Goal: Transaction & Acquisition: Subscribe to service/newsletter

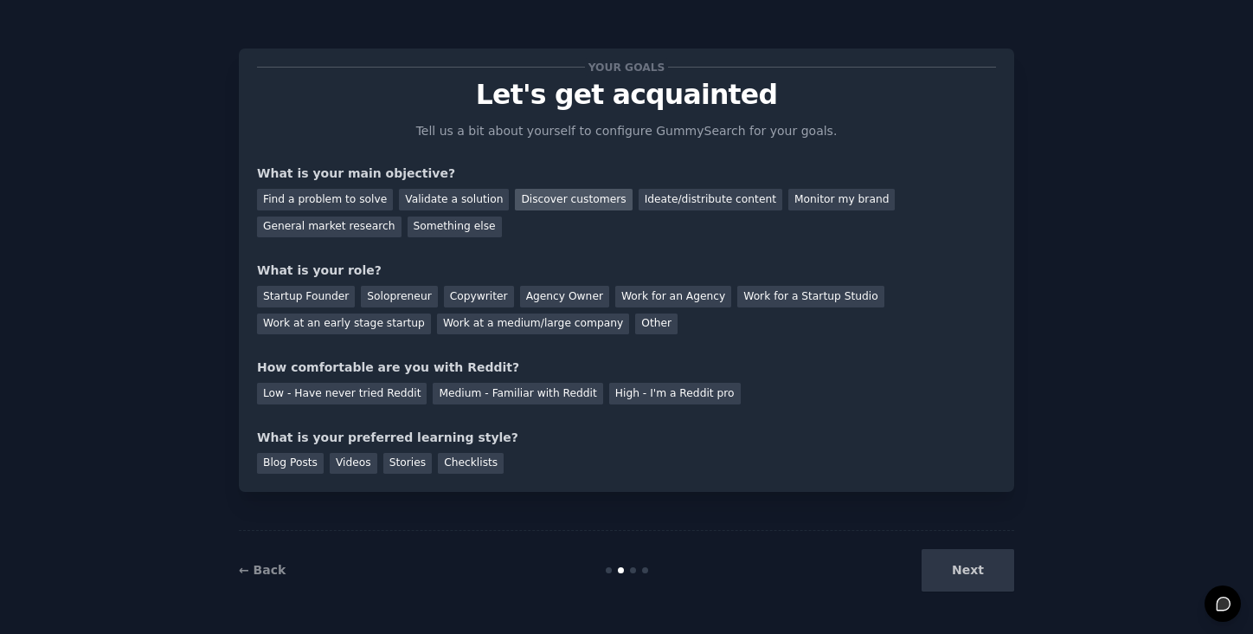
click at [564, 203] on div "Discover customers" at bounding box center [573, 200] width 117 height 22
click at [326, 296] on div "Startup Founder" at bounding box center [306, 297] width 98 height 22
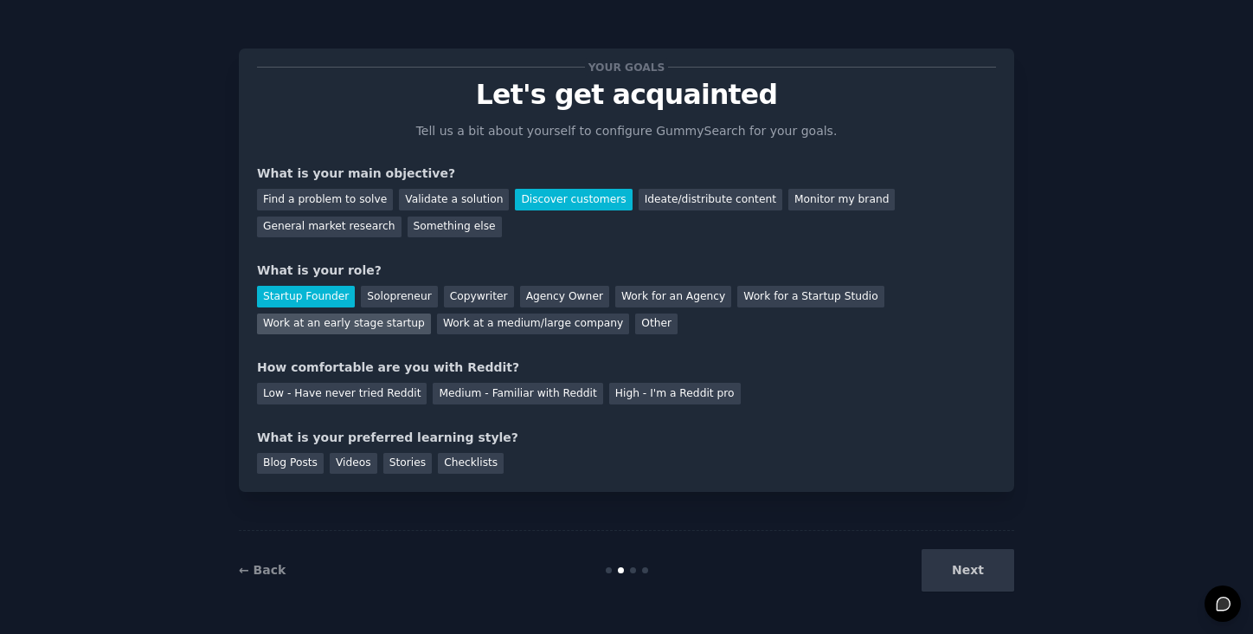
click at [356, 324] on div "Work at an early stage startup" at bounding box center [344, 324] width 174 height 22
click at [477, 396] on div "Medium - Familiar with Reddit" at bounding box center [518, 394] width 170 height 22
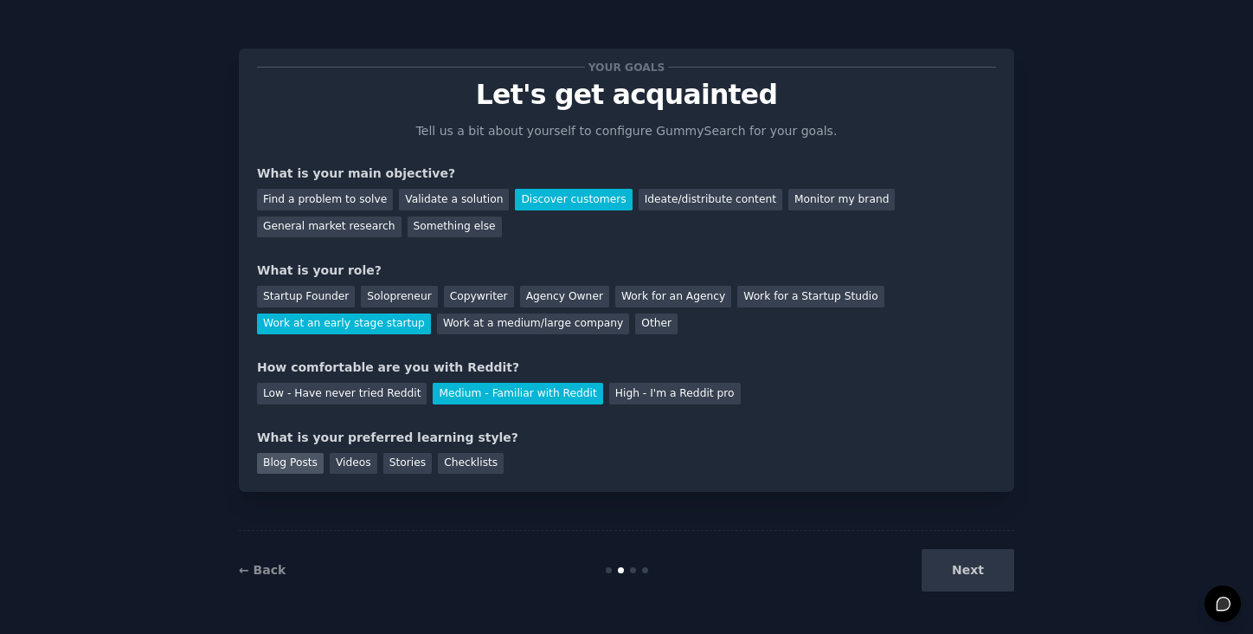
click at [301, 468] on div "Blog Posts" at bounding box center [290, 464] width 67 height 22
click at [975, 574] on button "Next" at bounding box center [968, 570] width 93 height 42
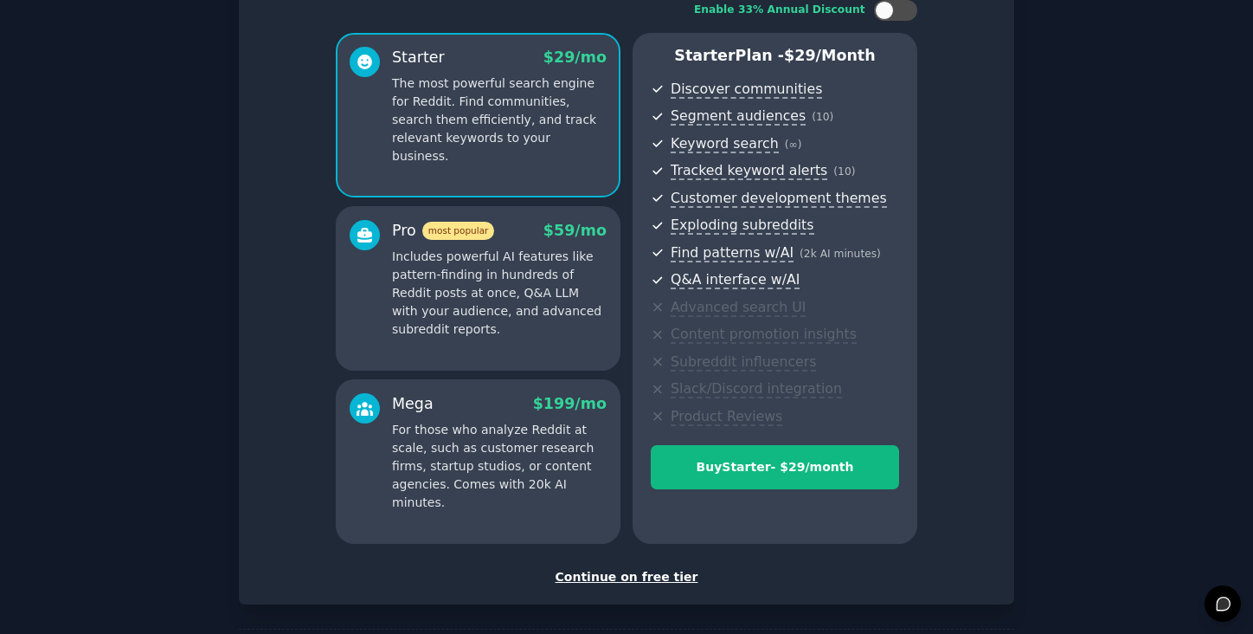
scroll to position [141, 0]
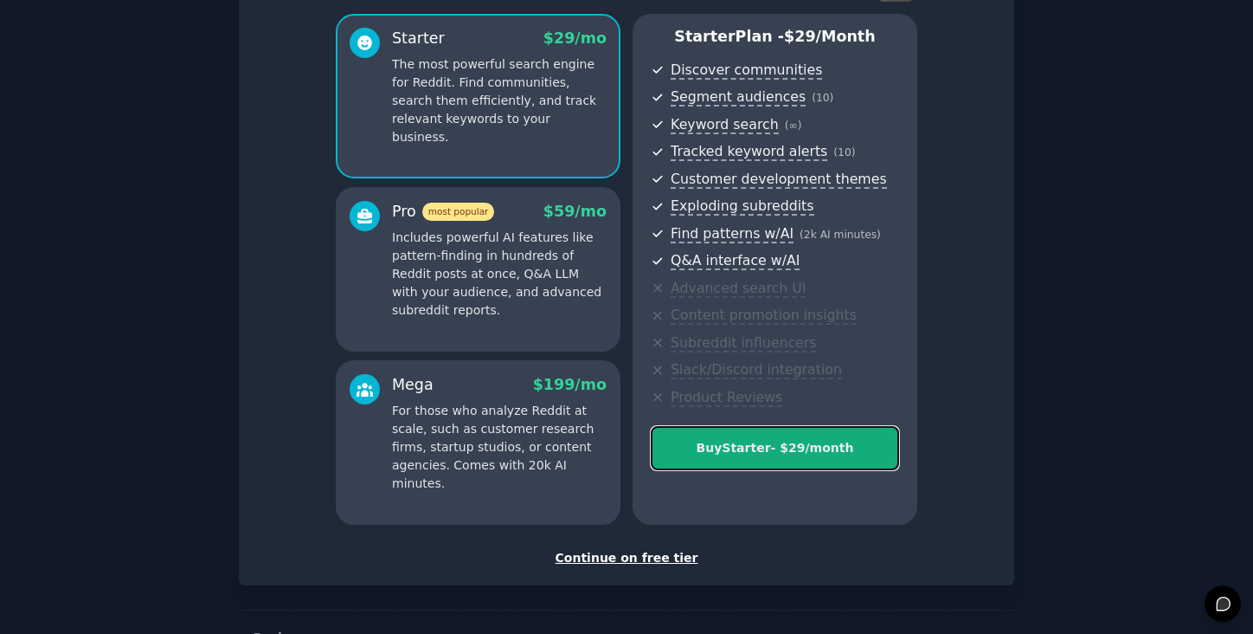
click at [789, 452] on div "Buy Starter - $ 29 /month" at bounding box center [775, 448] width 247 height 18
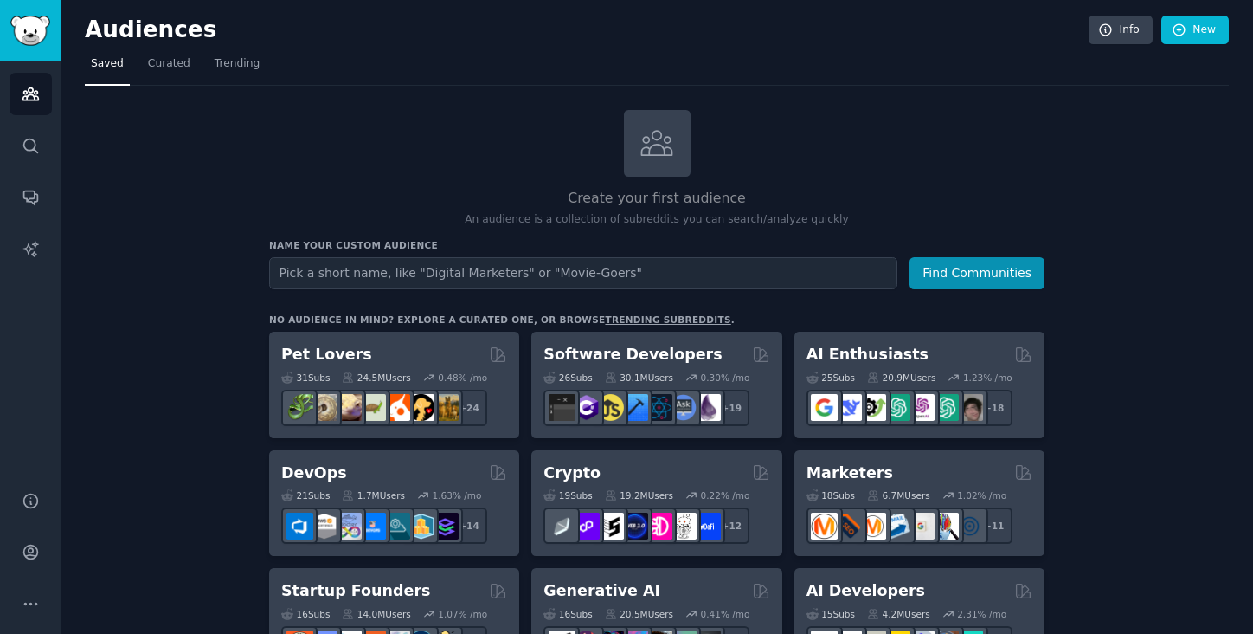
click at [526, 275] on input "text" at bounding box center [583, 273] width 628 height 32
type input "IT"
click at [910, 257] on button "Find Communities" at bounding box center [977, 273] width 135 height 32
